Goal: Task Accomplishment & Management: Complete application form

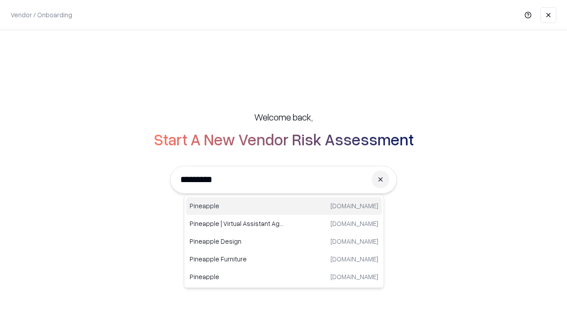
click at [284, 206] on div "Pineapple pineappleenergy.com" at bounding box center [284, 206] width 196 height 18
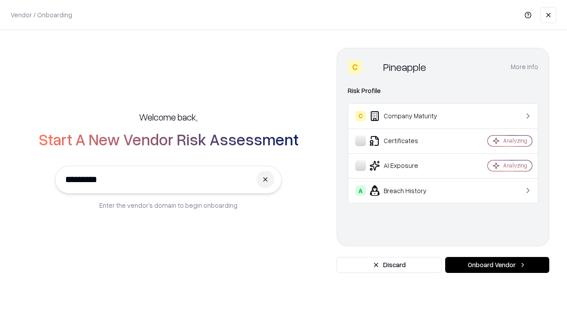
type input "*********"
click at [497, 265] on button "Onboard Vendor" at bounding box center [497, 265] width 104 height 16
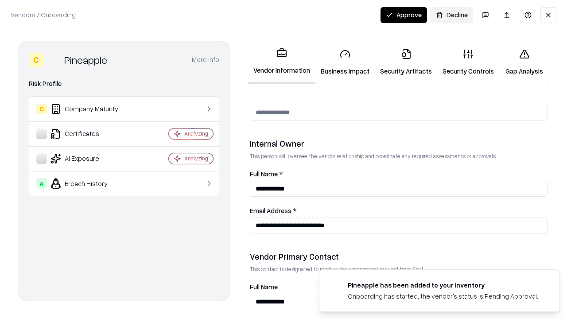
scroll to position [459, 0]
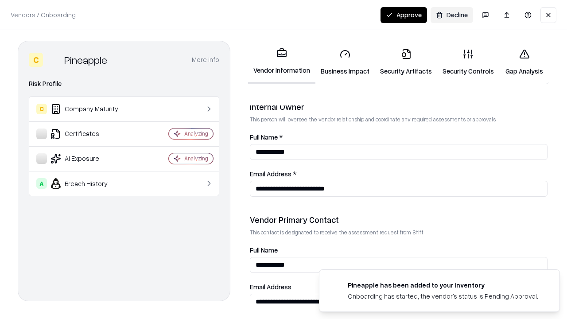
click at [345, 62] on link "Business Impact" at bounding box center [345, 62] width 59 height 41
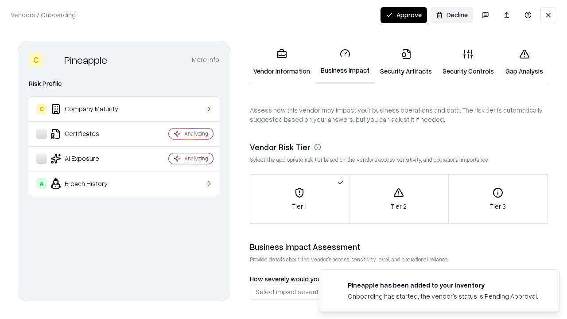
click at [406, 62] on link "Security Artifacts" at bounding box center [406, 62] width 62 height 41
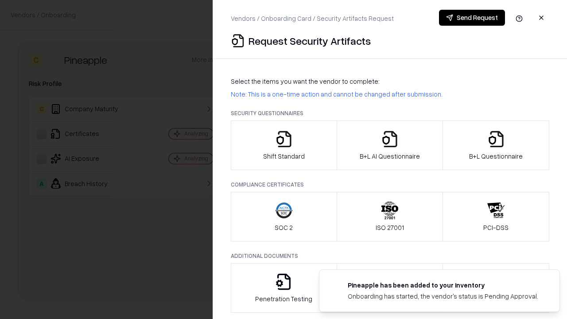
click at [284, 145] on icon "button" at bounding box center [284, 139] width 18 height 18
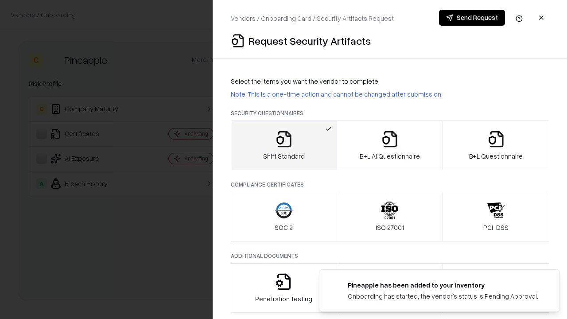
click at [472, 18] on button "Send Request" at bounding box center [472, 18] width 66 height 16
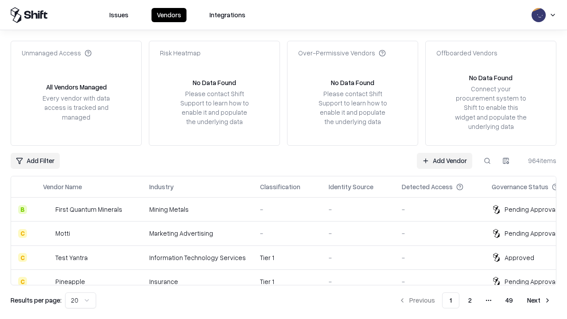
click at [487, 160] on button at bounding box center [487, 161] width 16 height 16
type input "*********"
click at [289, 277] on div "Tier 1" at bounding box center [287, 281] width 55 height 9
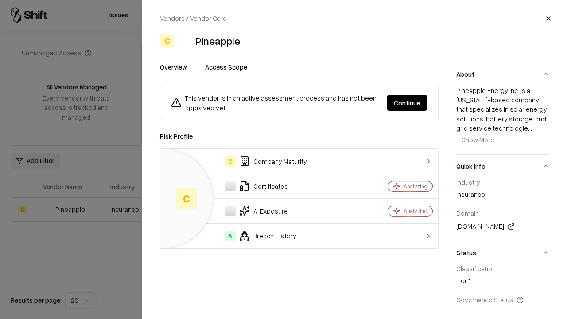
click at [407, 103] on button "Continue" at bounding box center [407, 103] width 41 height 16
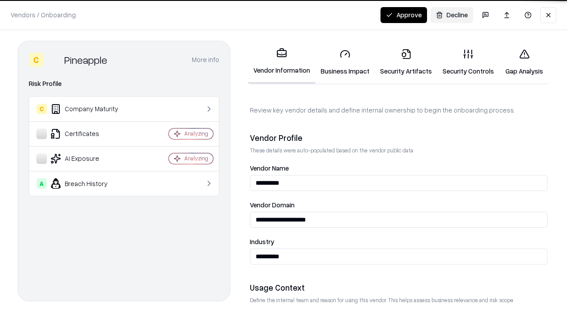
click at [406, 62] on link "Security Artifacts" at bounding box center [406, 62] width 62 height 41
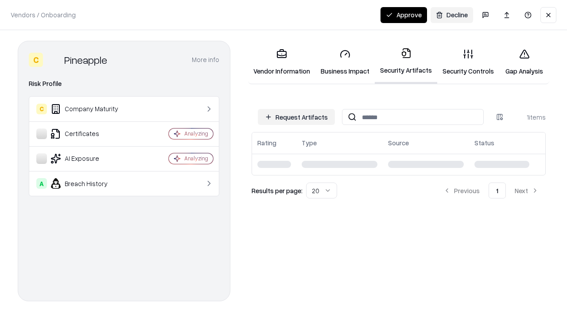
click at [468, 62] on link "Security Controls" at bounding box center [468, 62] width 62 height 41
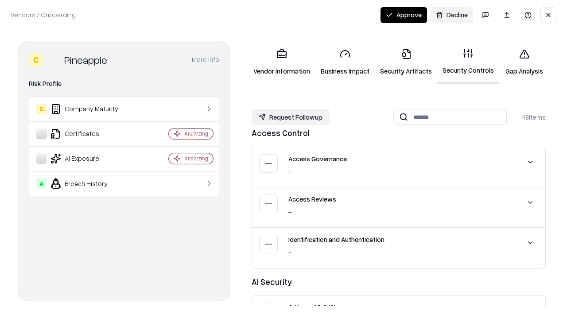
click at [291, 117] on button "Request Followup" at bounding box center [291, 117] width 78 height 16
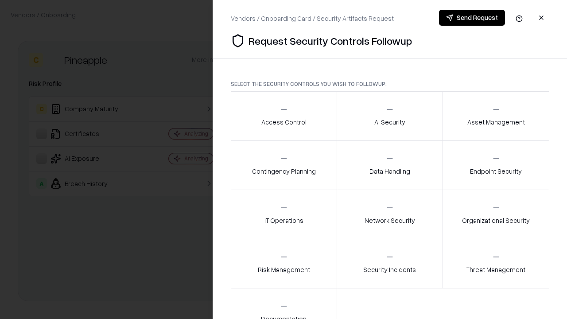
click at [284, 116] on div "Access Control" at bounding box center [283, 116] width 45 height 22
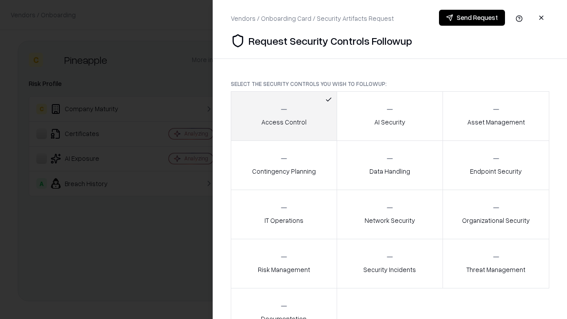
click at [472, 18] on button "Send Request" at bounding box center [472, 18] width 66 height 16
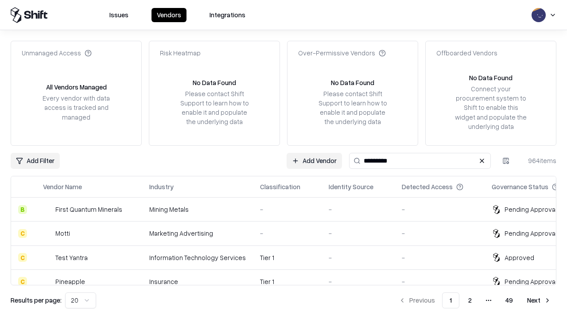
type input "*********"
click at [289, 277] on div "Tier 1" at bounding box center [287, 281] width 55 height 9
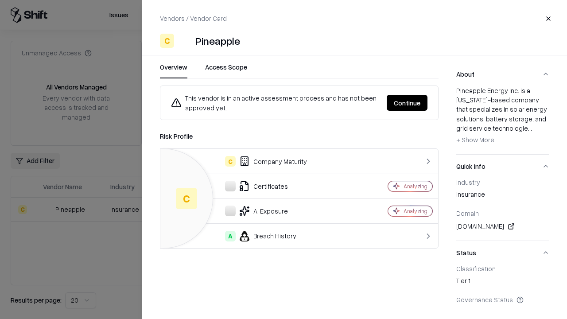
click at [407, 103] on button "Continue" at bounding box center [407, 103] width 41 height 16
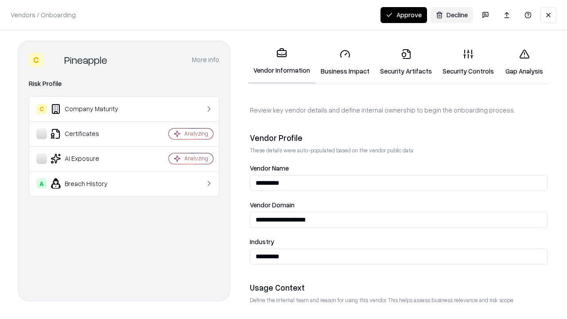
click at [404, 15] on button "Approve" at bounding box center [404, 15] width 47 height 16
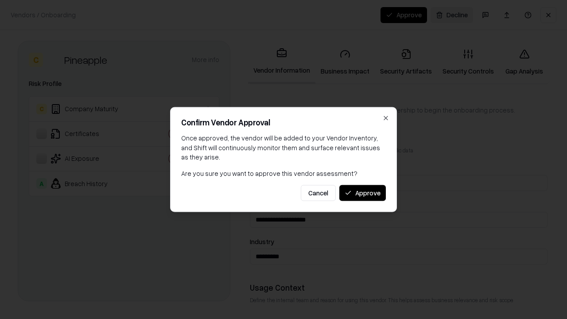
click at [362, 193] on button "Approve" at bounding box center [362, 193] width 47 height 16
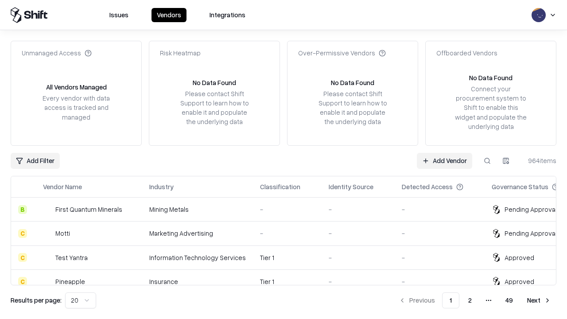
type input "*********"
click at [444, 160] on link "Add Vendor" at bounding box center [444, 161] width 55 height 16
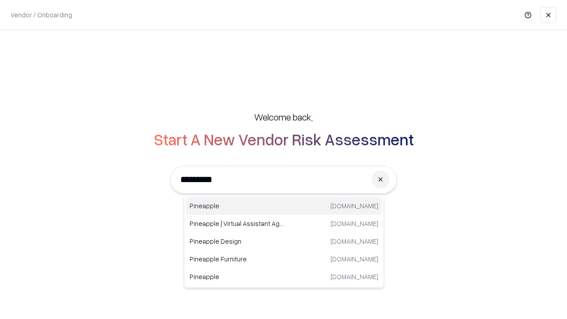
click at [284, 206] on div "Pineapple pineappleenergy.com" at bounding box center [284, 206] width 196 height 18
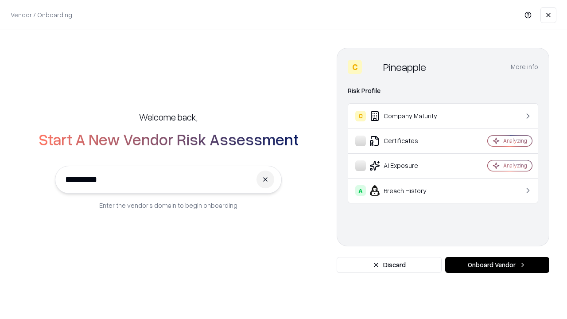
type input "*********"
click at [497, 265] on button "Onboard Vendor" at bounding box center [497, 265] width 104 height 16
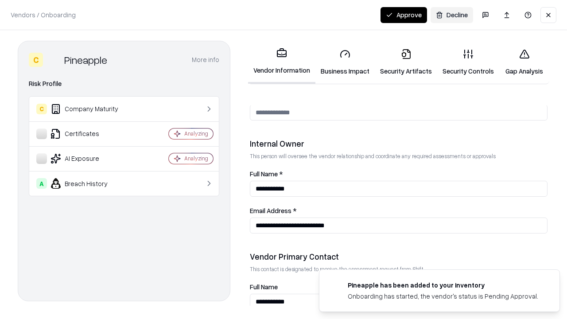
scroll to position [459, 0]
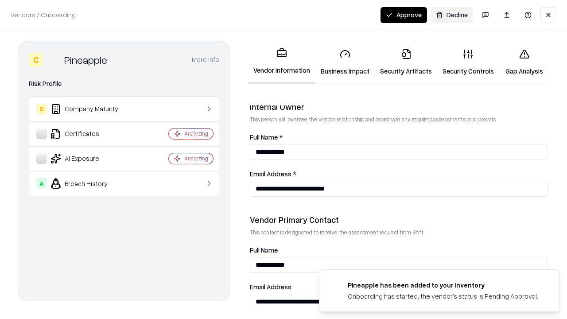
click at [404, 15] on button "Approve" at bounding box center [404, 15] width 47 height 16
